Goal: Check status: Check status

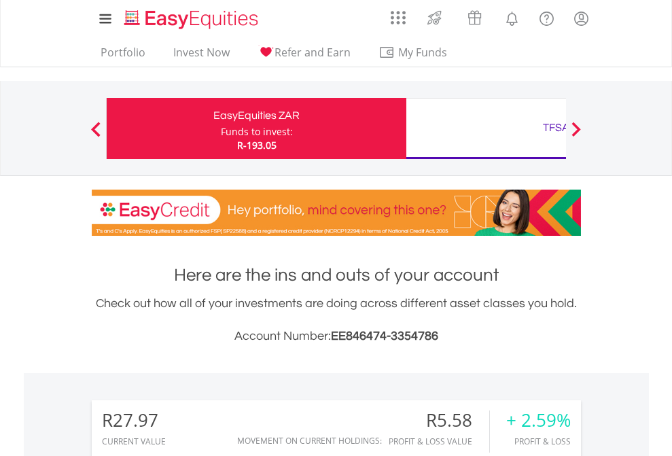
scroll to position [130, 213]
click at [221, 128] on div "Funds to invest:" at bounding box center [257, 132] width 72 height 14
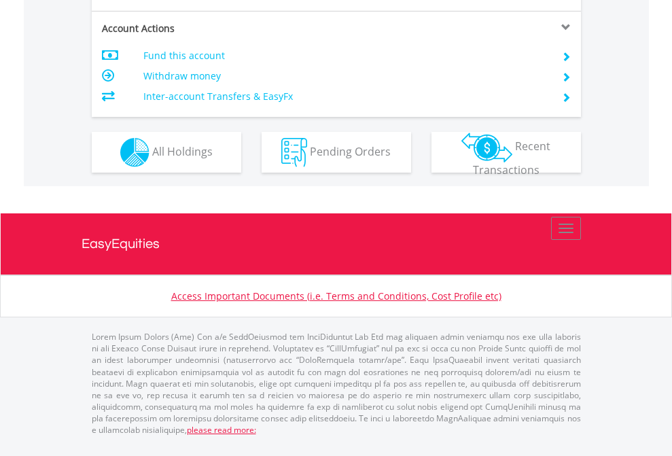
scroll to position [1303, 0]
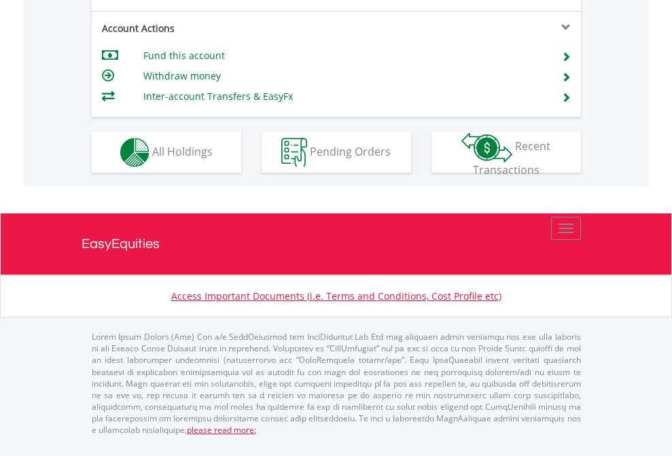
scroll to position [1276, 0]
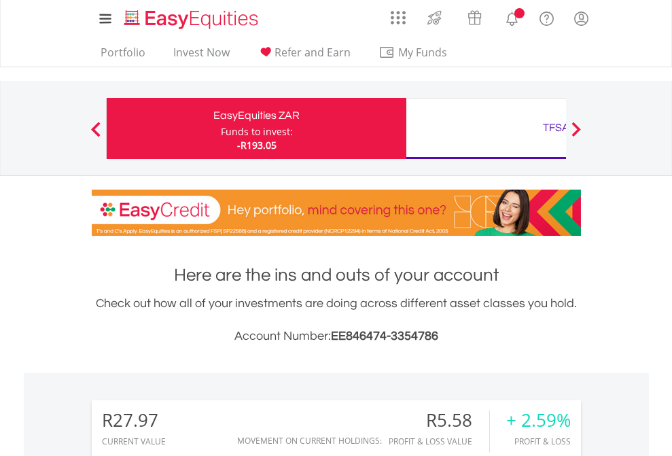
scroll to position [130, 213]
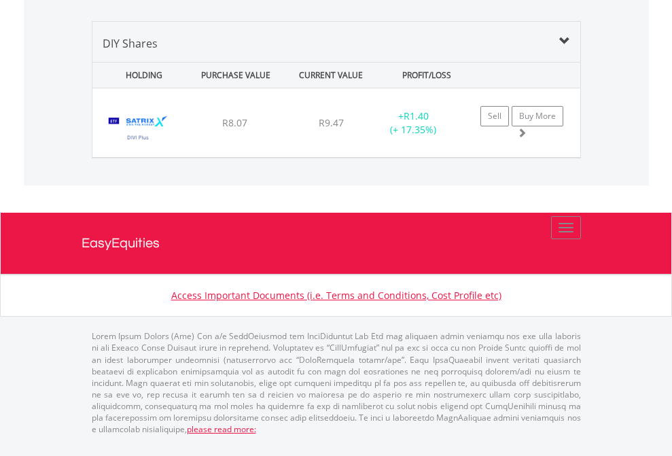
scroll to position [130, 213]
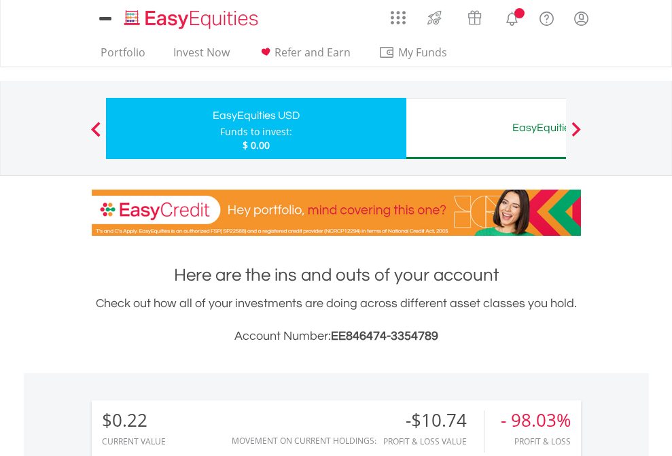
scroll to position [1042, 0]
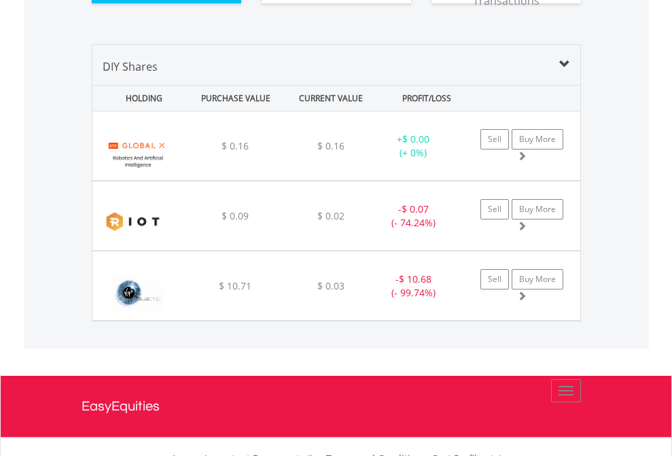
scroll to position [1539, 0]
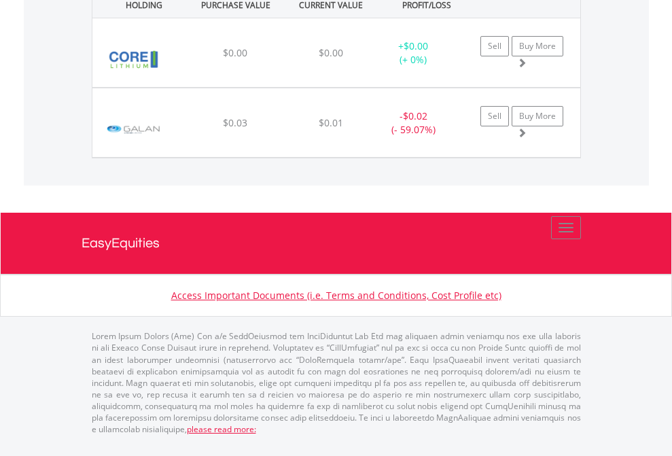
scroll to position [130, 213]
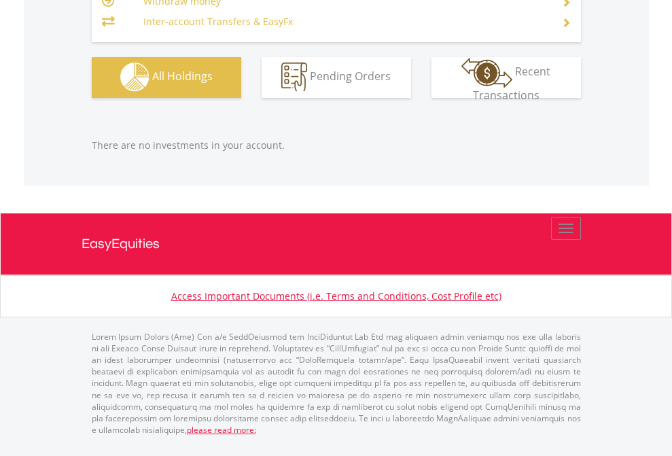
scroll to position [130, 213]
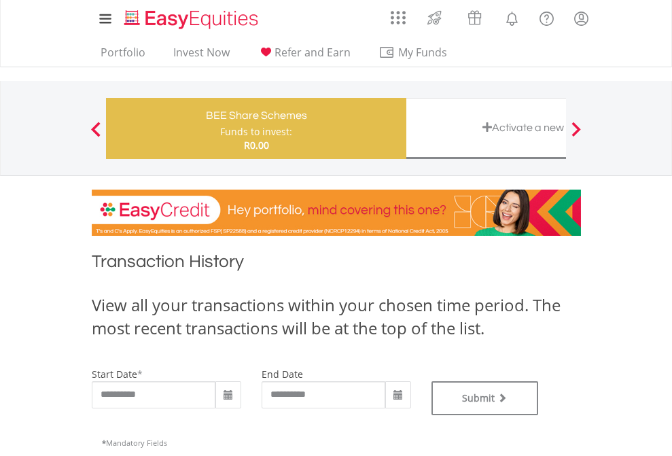
type input "**********"
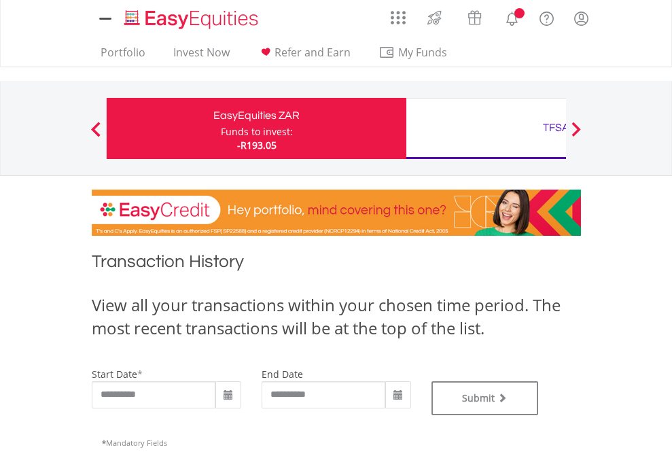
click at [486, 128] on div "TFSA" at bounding box center [556, 127] width 283 height 19
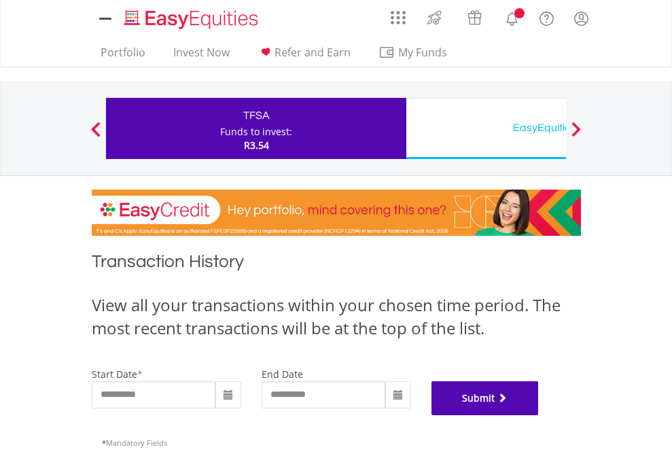
click at [539, 415] on button "Submit" at bounding box center [485, 398] width 107 height 34
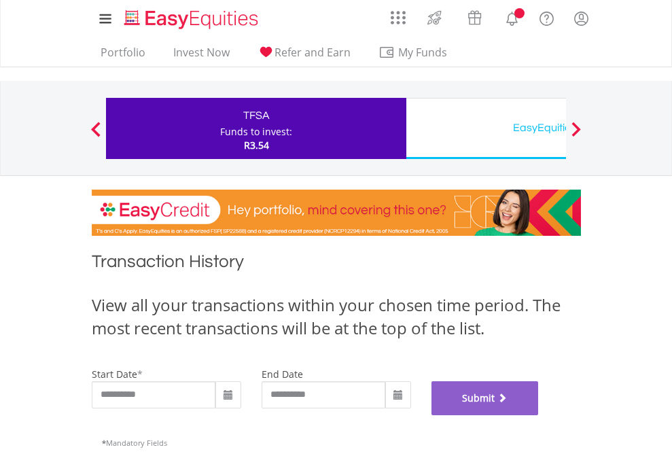
scroll to position [551, 0]
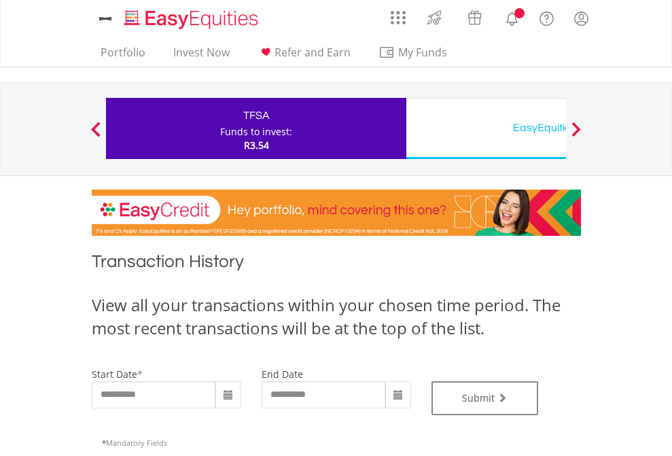
click at [486, 128] on div "EasyEquities USD" at bounding box center [556, 127] width 283 height 19
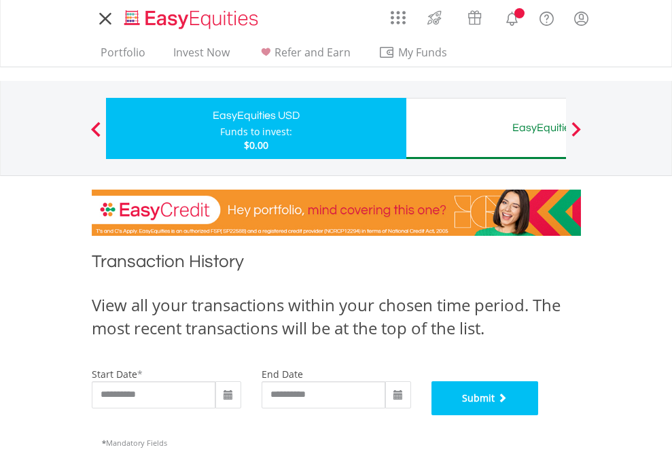
click at [539, 415] on button "Submit" at bounding box center [485, 398] width 107 height 34
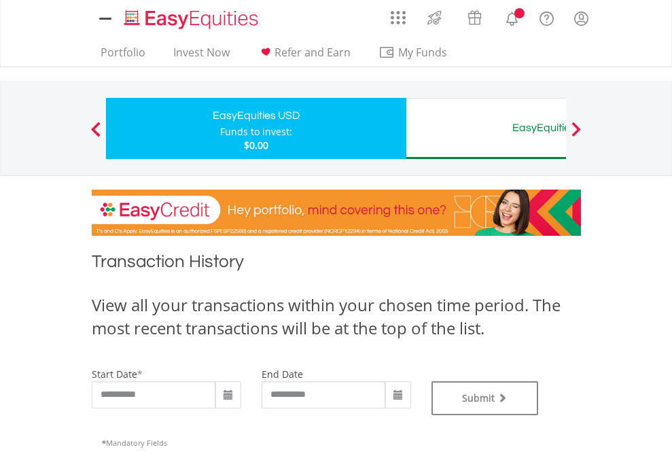
click at [486, 128] on div "EasyEquities AUD" at bounding box center [556, 127] width 283 height 19
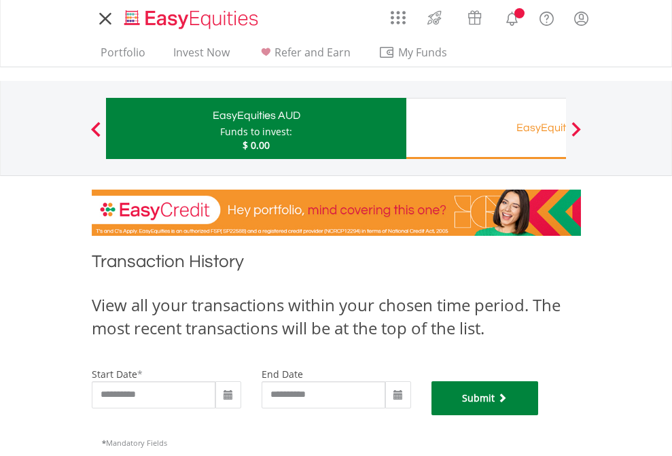
click at [539, 415] on button "Submit" at bounding box center [485, 398] width 107 height 34
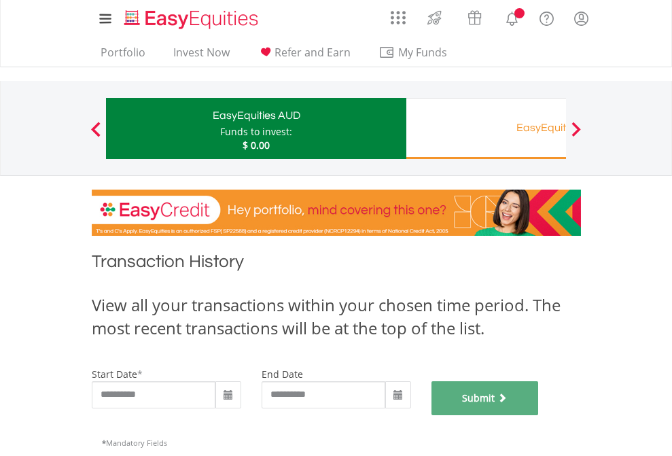
scroll to position [551, 0]
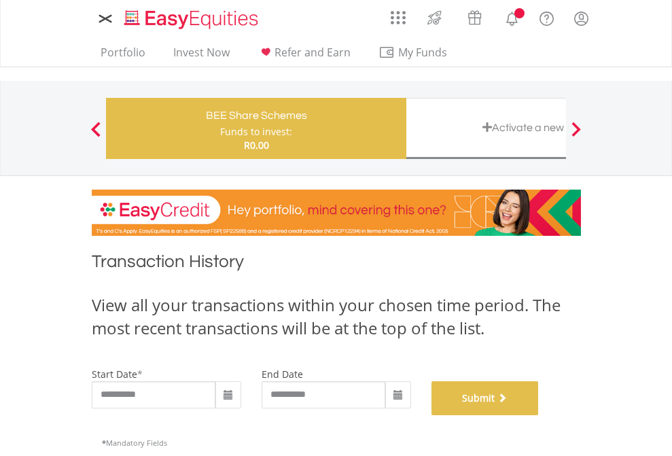
click at [539, 415] on button "Submit" at bounding box center [485, 398] width 107 height 34
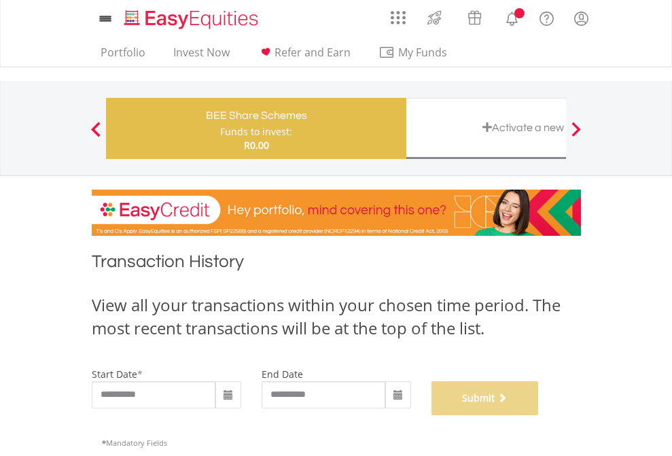
scroll to position [551, 0]
